Goal: Navigation & Orientation: Find specific page/section

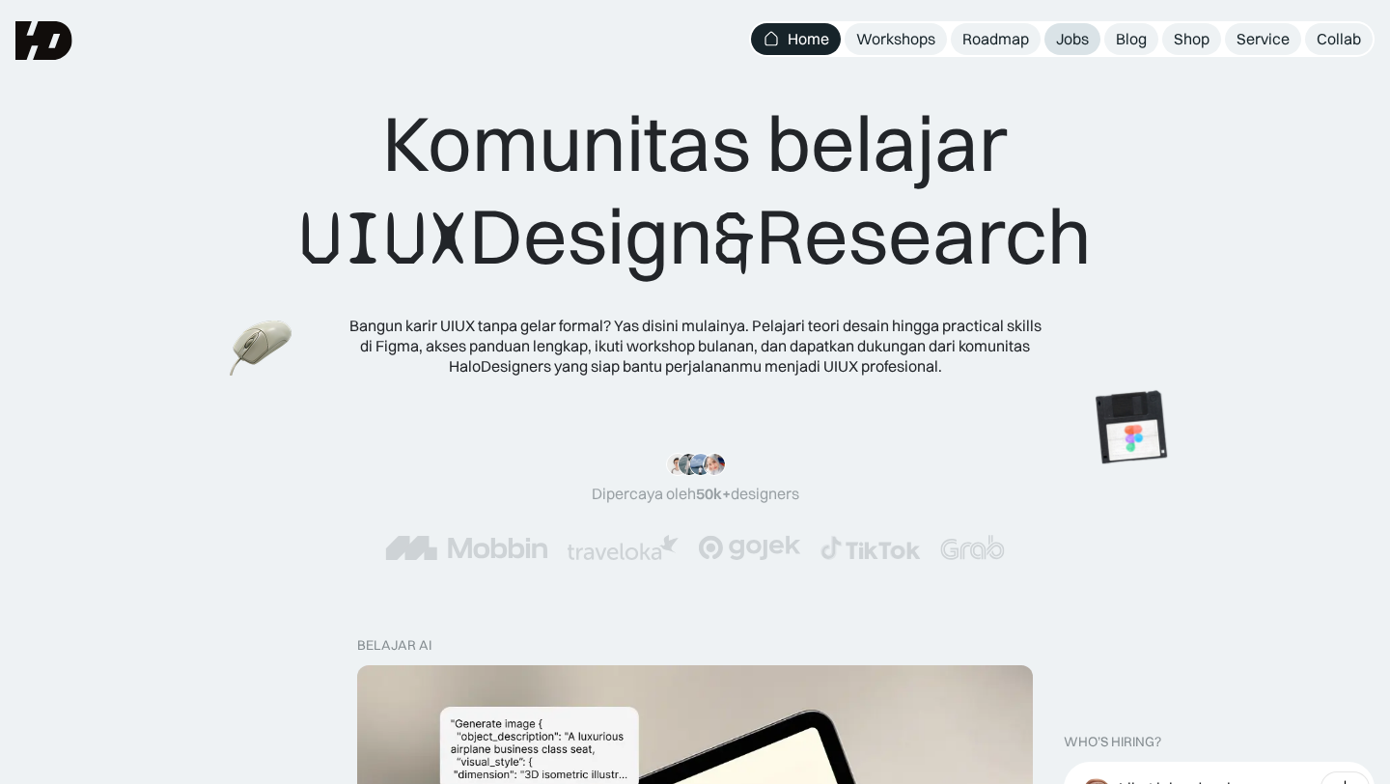
click at [1063, 39] on div "Jobs" at bounding box center [1072, 39] width 33 height 20
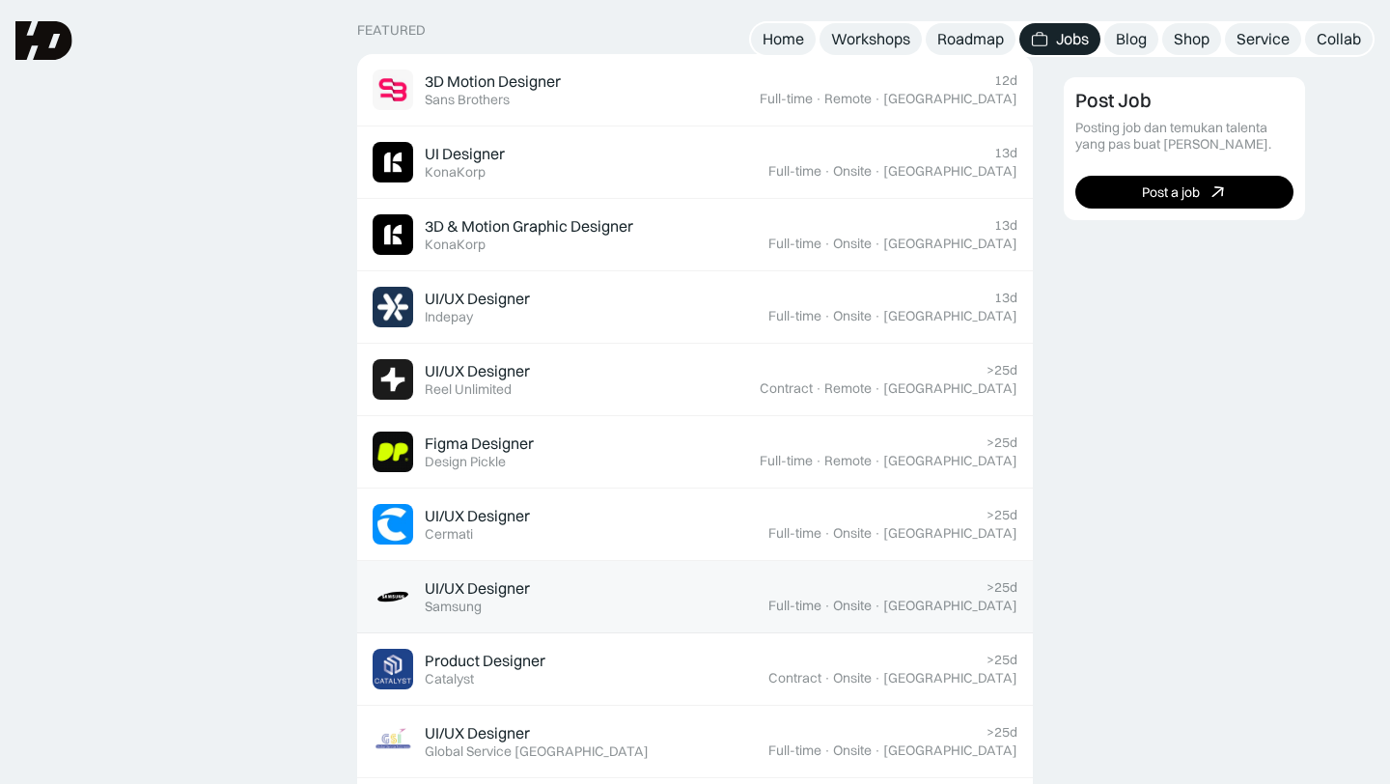
scroll to position [595, 0]
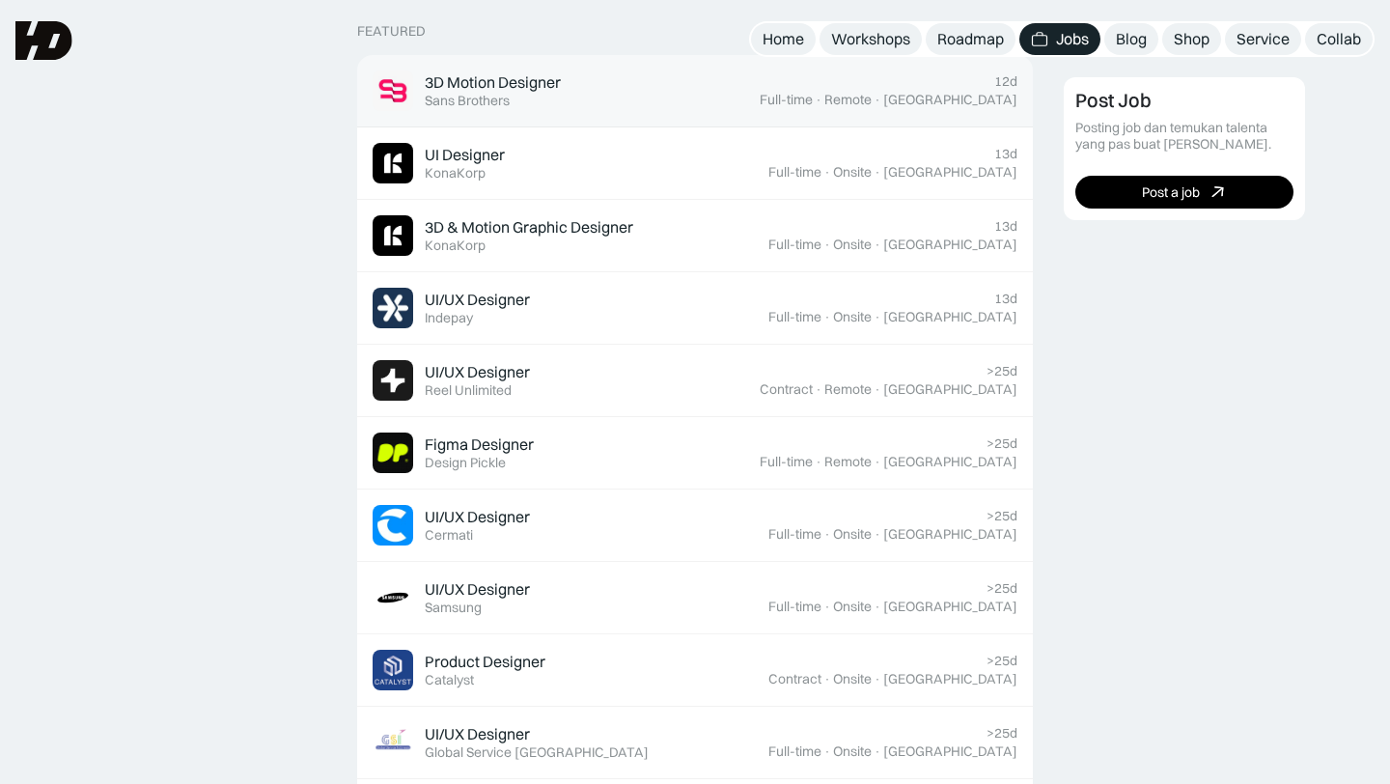
click at [457, 88] on div "3D Motion Designer" at bounding box center [493, 82] width 136 height 20
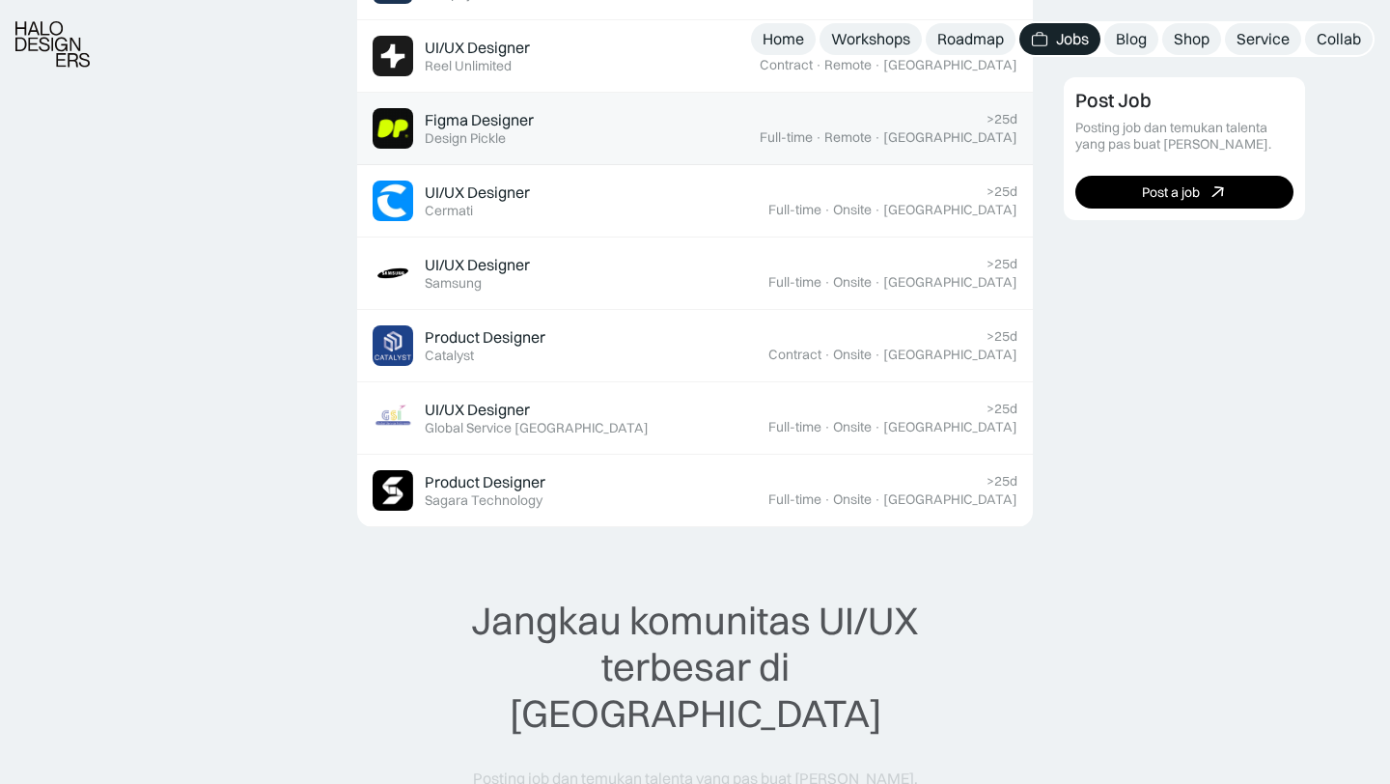
scroll to position [930, 0]
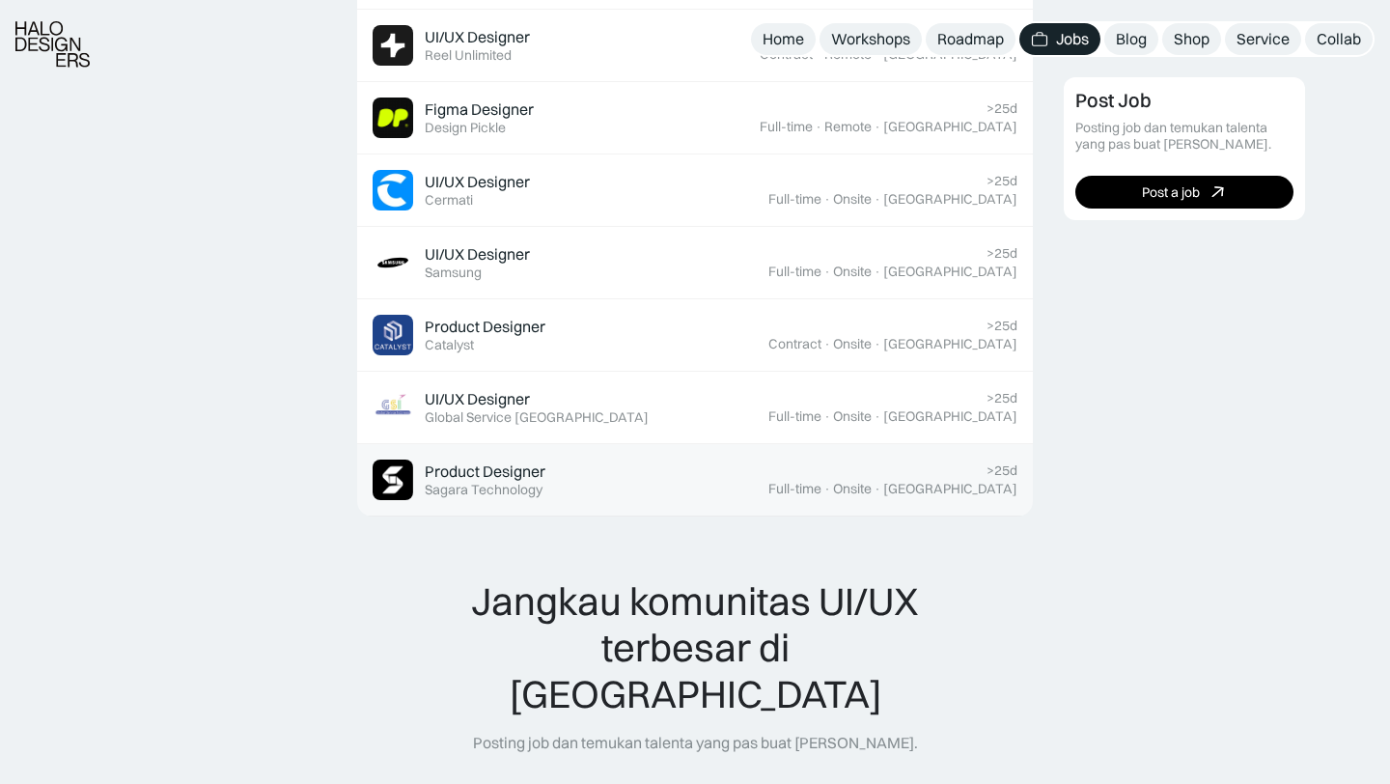
click at [524, 464] on div "Product Designer" at bounding box center [485, 471] width 121 height 20
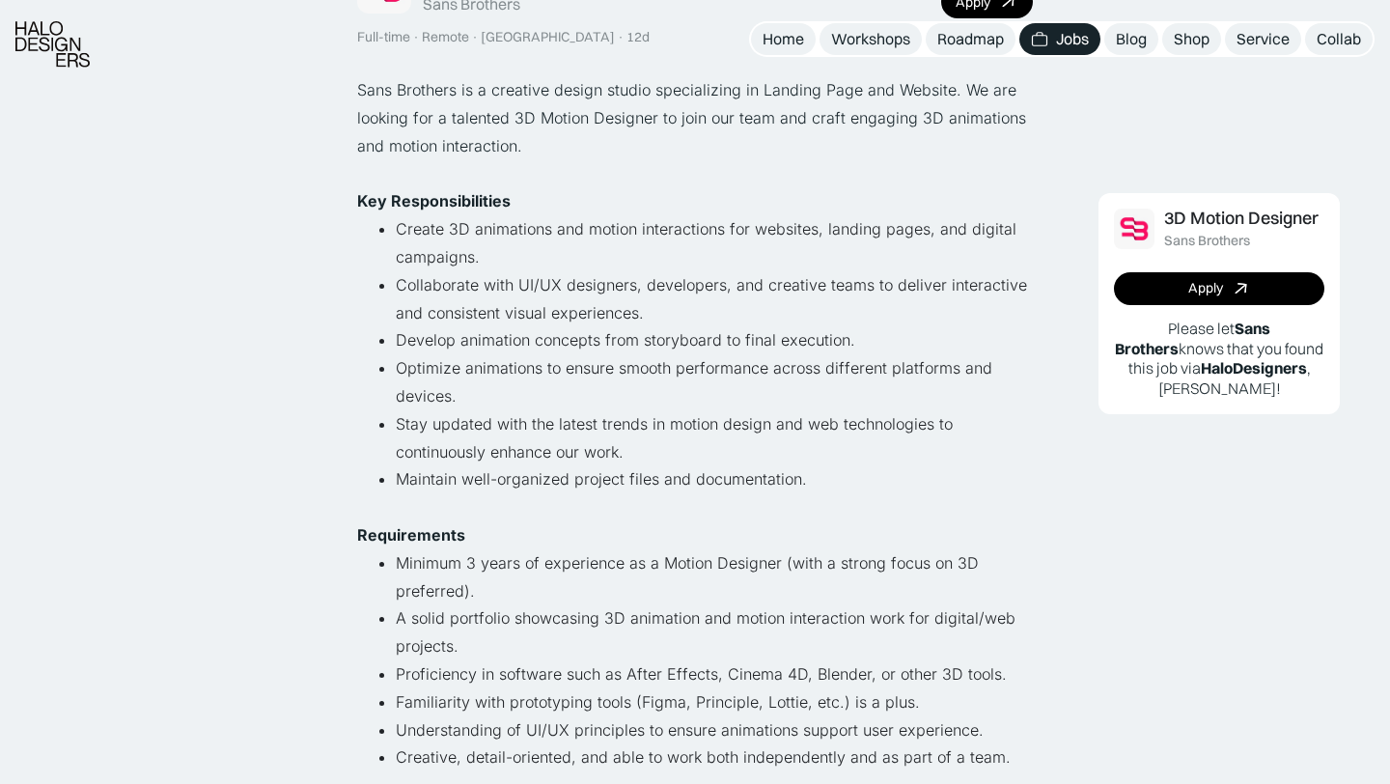
scroll to position [248, 0]
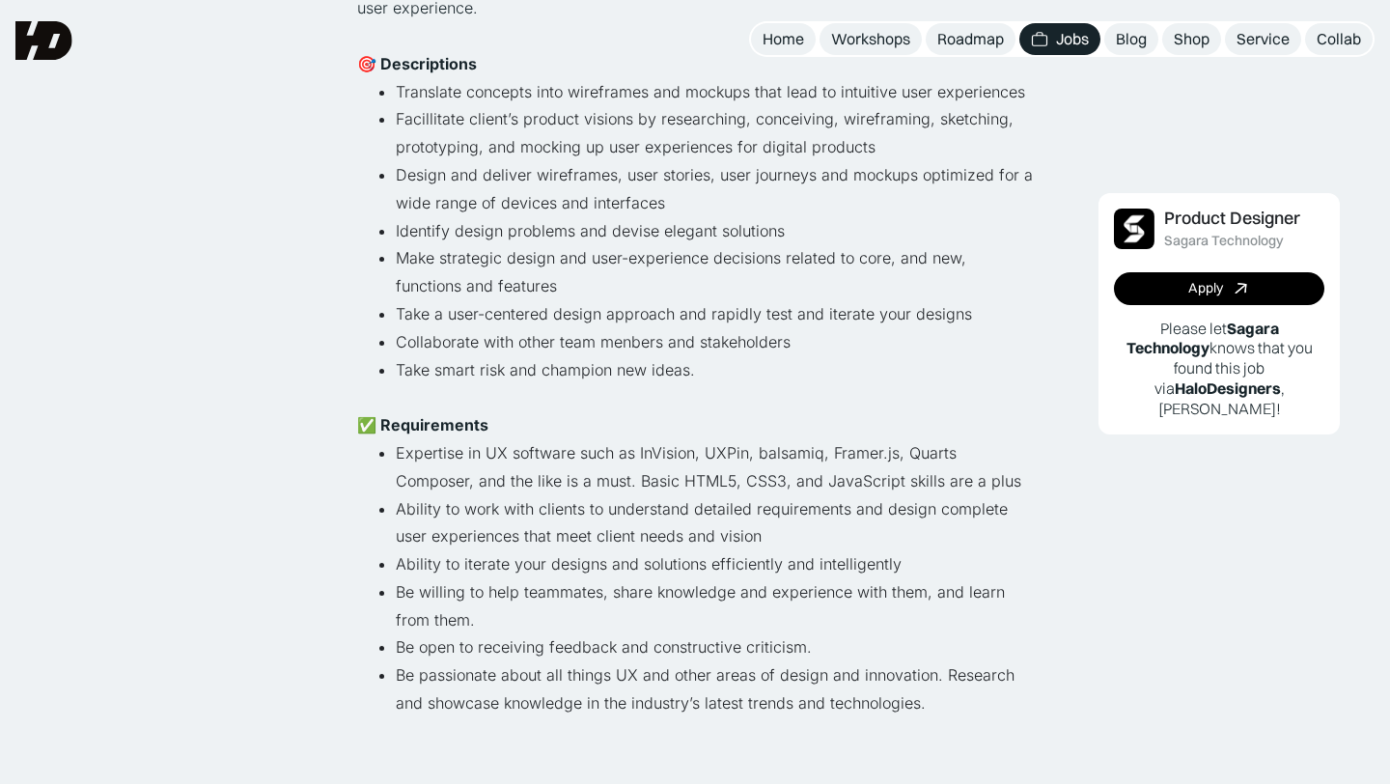
scroll to position [551, 0]
